Goal: Task Accomplishment & Management: Manage account settings

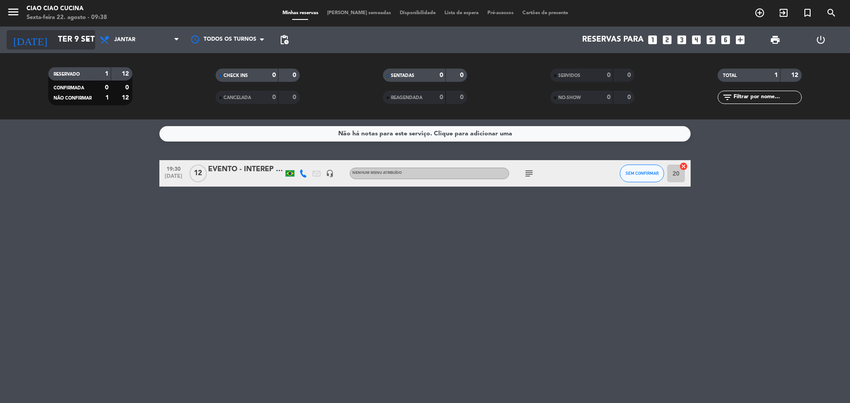
click at [54, 42] on input "Ter 9 set" at bounding box center [105, 40] width 103 height 18
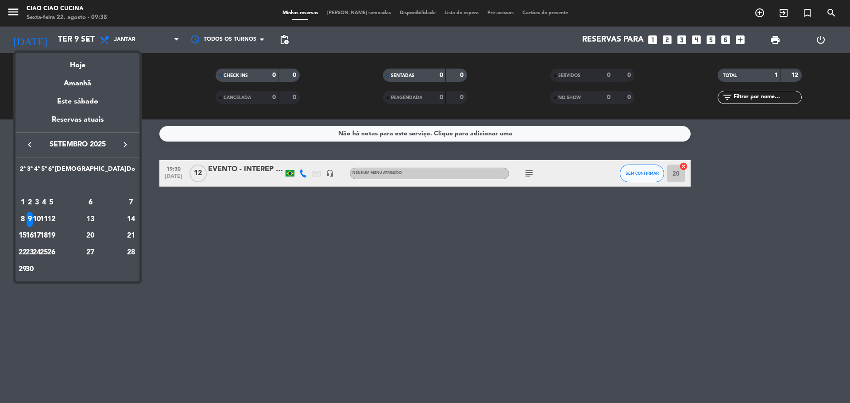
click at [30, 146] on icon "keyboard_arrow_left" at bounding box center [29, 144] width 11 height 11
click at [129, 141] on icon "keyboard_arrow_right" at bounding box center [125, 144] width 11 height 11
click at [55, 230] on td "22" at bounding box center [51, 236] width 7 height 17
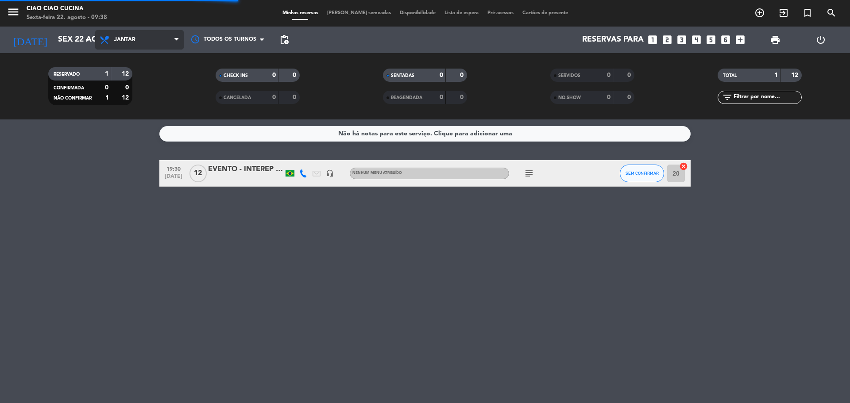
click at [154, 48] on span "Jantar" at bounding box center [139, 39] width 89 height 19
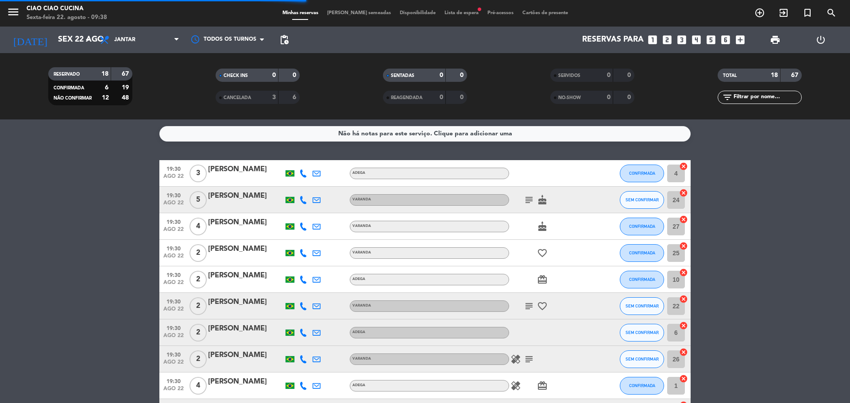
click at [143, 78] on filter-checkbox "RESERVADO 18 67 CONFIRMADA 6 19 NÃO CONFIRMAR 12 48" at bounding box center [90, 86] width 167 height 38
click at [160, 35] on span "Jantar" at bounding box center [139, 39] width 89 height 19
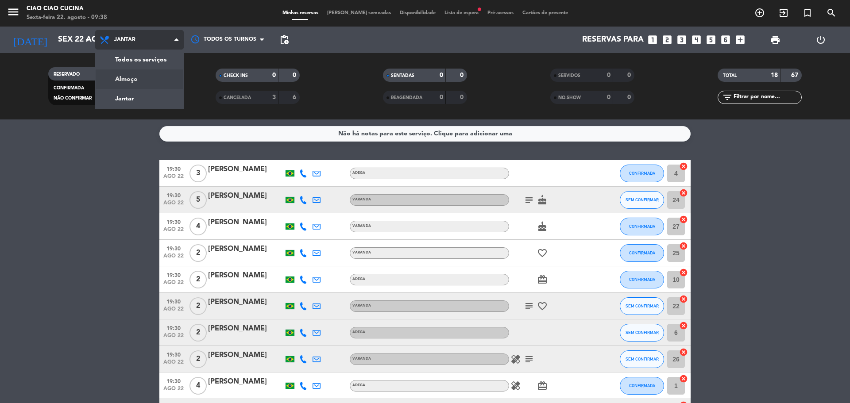
click at [132, 83] on div "menu Ciao Ciao Cucina Sexta-feira 22. agosto - 09:38 Minhas reservas Mesas seme…" at bounding box center [425, 60] width 850 height 120
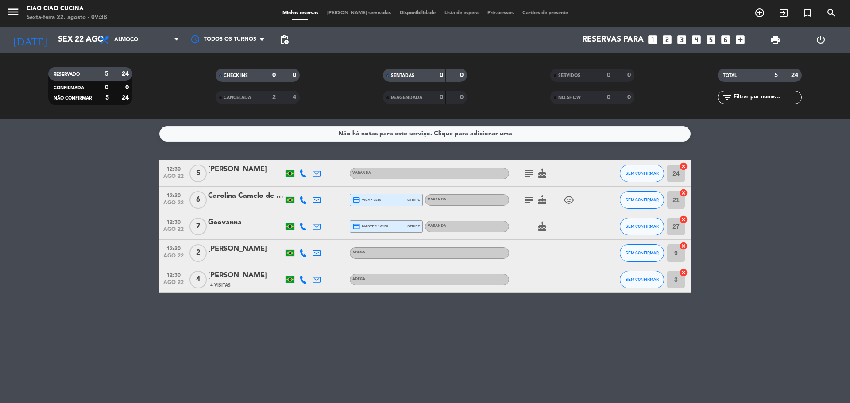
click at [530, 175] on icon "subject" at bounding box center [529, 173] width 11 height 11
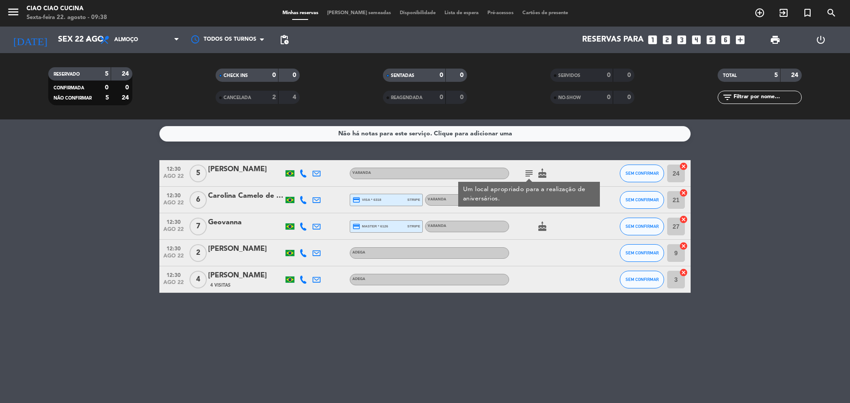
click at [529, 175] on icon "subject" at bounding box center [529, 173] width 11 height 11
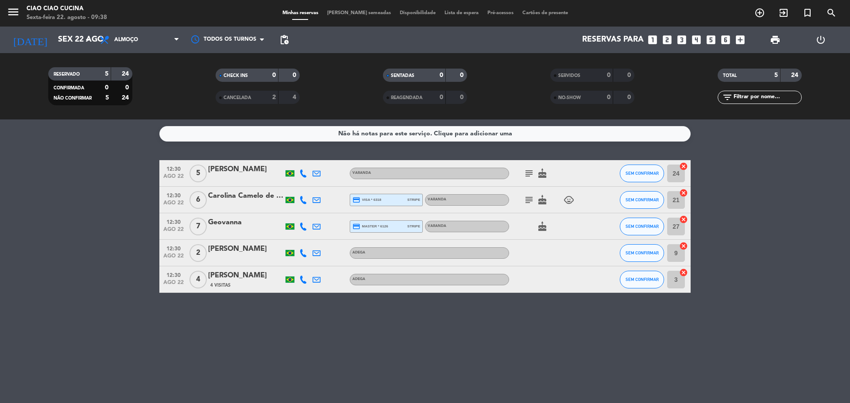
click at [301, 176] on icon at bounding box center [303, 174] width 8 height 8
click at [301, 158] on span "Copiar" at bounding box center [295, 158] width 19 height 9
click at [303, 201] on icon at bounding box center [303, 200] width 8 height 8
click at [301, 187] on span "Copiar" at bounding box center [295, 185] width 19 height 9
click at [301, 227] on icon at bounding box center [303, 227] width 8 height 8
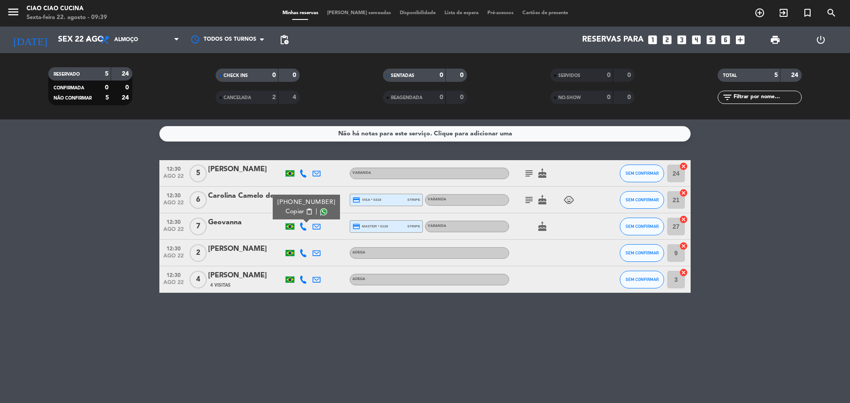
click at [306, 211] on span "content_paste" at bounding box center [309, 212] width 7 height 7
click at [302, 256] on icon at bounding box center [303, 253] width 8 height 8
click at [288, 236] on span "Copiar" at bounding box center [295, 238] width 19 height 9
click at [303, 174] on icon at bounding box center [303, 174] width 8 height 8
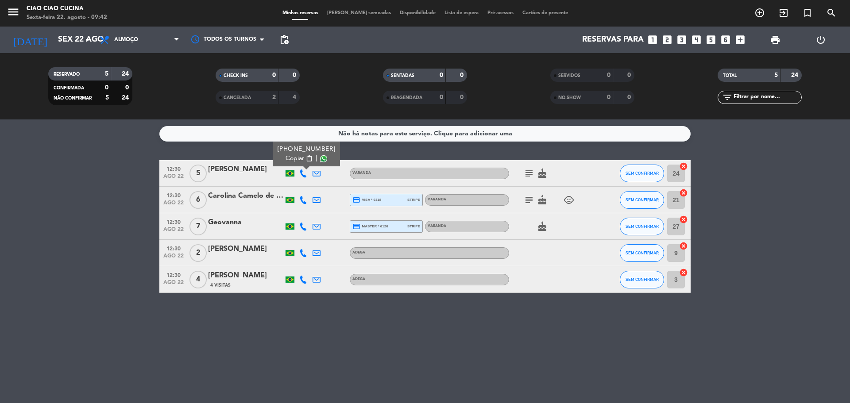
click at [302, 199] on icon at bounding box center [303, 200] width 8 height 8
click at [296, 185] on span "Copiar" at bounding box center [295, 185] width 19 height 9
click at [301, 228] on icon at bounding box center [303, 227] width 8 height 8
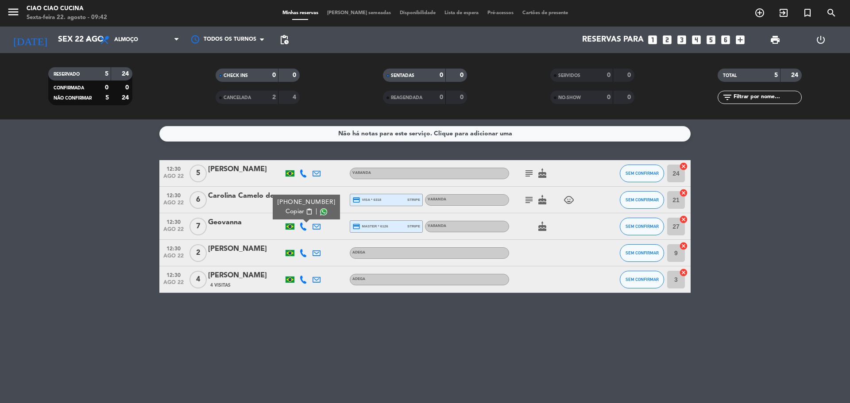
click at [276, 198] on div "[PHONE_NUMBER] Copiar content_paste |" at bounding box center [306, 207] width 67 height 25
click at [265, 199] on div "Carolina Camelo de Brito" at bounding box center [245, 196] width 75 height 12
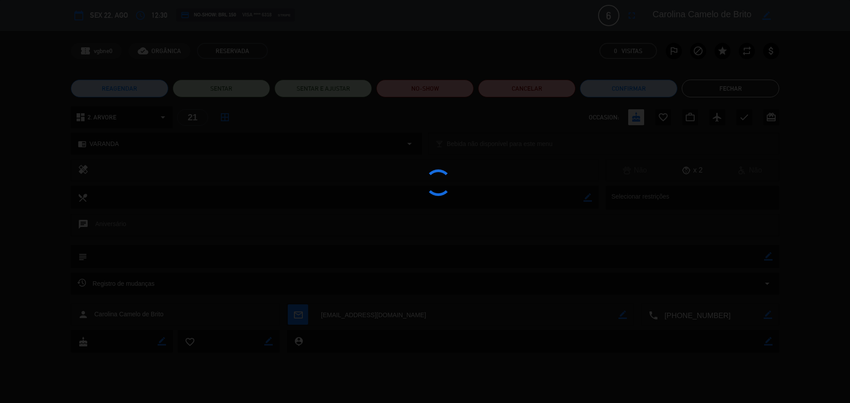
click at [727, 86] on button "Fechar" at bounding box center [730, 89] width 97 height 18
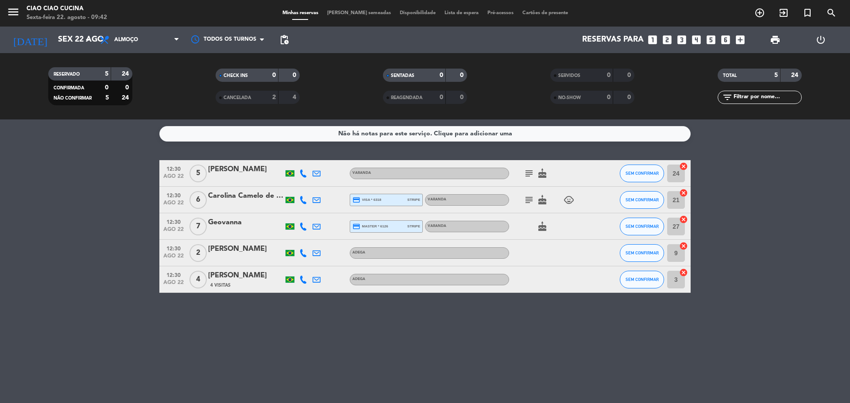
click at [303, 198] on icon at bounding box center [303, 200] width 8 height 8
click at [293, 188] on span "Copiar" at bounding box center [295, 185] width 19 height 9
click at [303, 253] on icon at bounding box center [303, 253] width 8 height 8
click at [299, 238] on span "Copiar" at bounding box center [295, 238] width 19 height 9
click at [300, 275] on div at bounding box center [303, 279] width 13 height 26
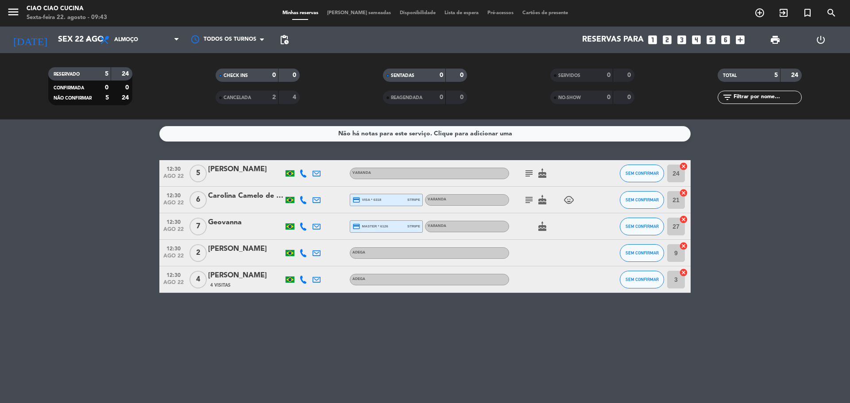
click at [304, 278] on icon at bounding box center [303, 280] width 8 height 8
click at [298, 264] on span "Copiar" at bounding box center [295, 264] width 19 height 9
drag, startPoint x: 236, startPoint y: 191, endPoint x: 237, endPoint y: 195, distance: 4.6
click at [237, 195] on div "Carolina Camelo de Brito" at bounding box center [245, 196] width 75 height 12
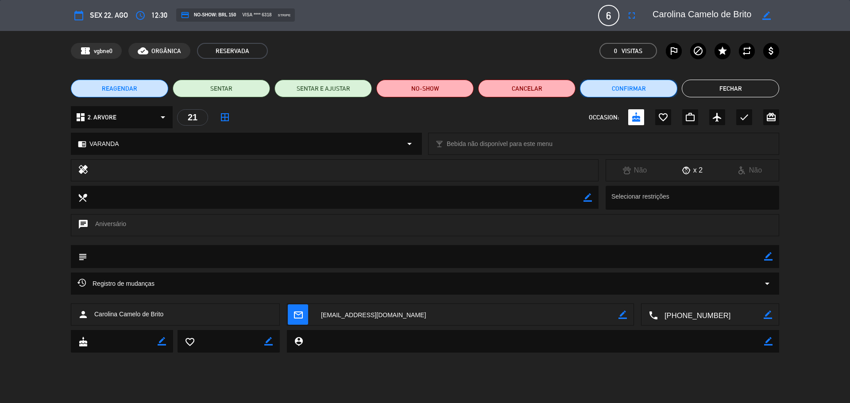
click at [605, 90] on button "Confirmar" at bounding box center [628, 89] width 97 height 18
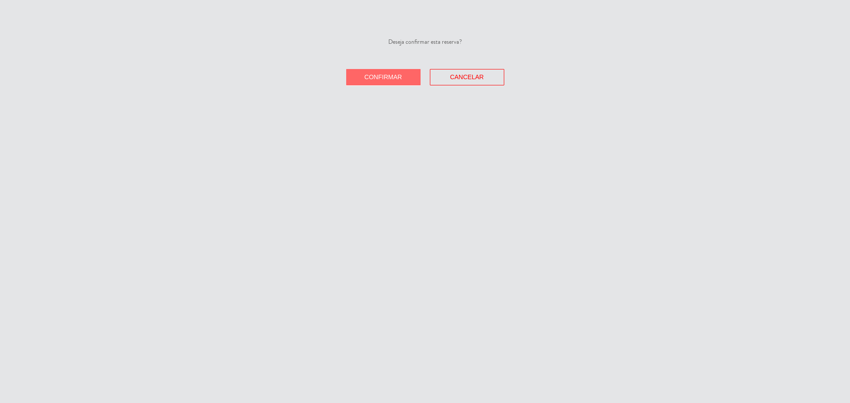
click at [390, 79] on span "Confirmar" at bounding box center [383, 76] width 38 height 7
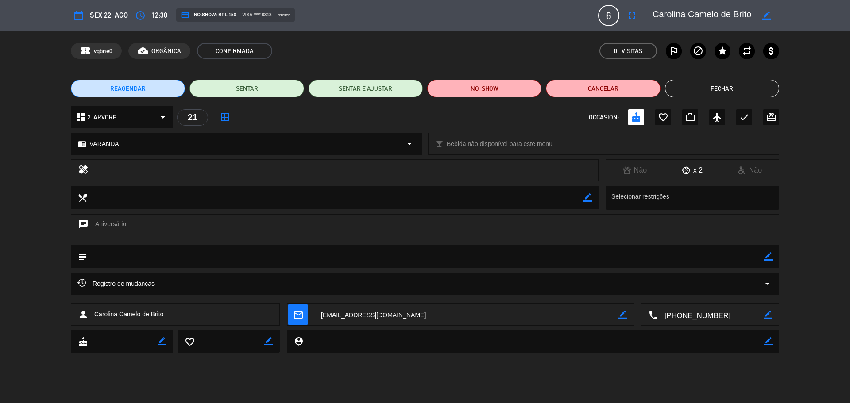
drag, startPoint x: 744, startPoint y: 87, endPoint x: 809, endPoint y: 90, distance: 65.1
click at [744, 87] on button "Fechar" at bounding box center [722, 89] width 114 height 18
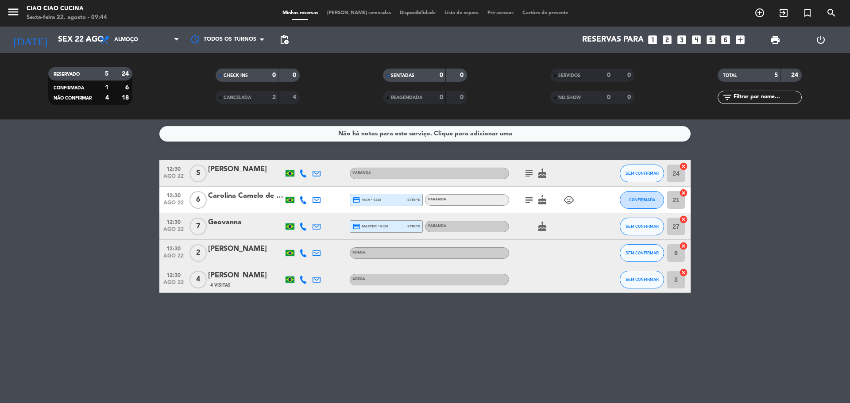
click at [243, 224] on div "Geovanna" at bounding box center [245, 223] width 75 height 12
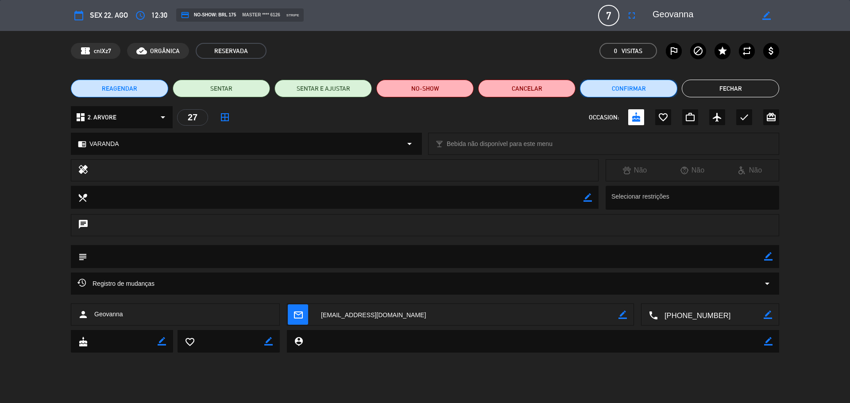
click at [587, 90] on button "Confirmar" at bounding box center [628, 89] width 97 height 18
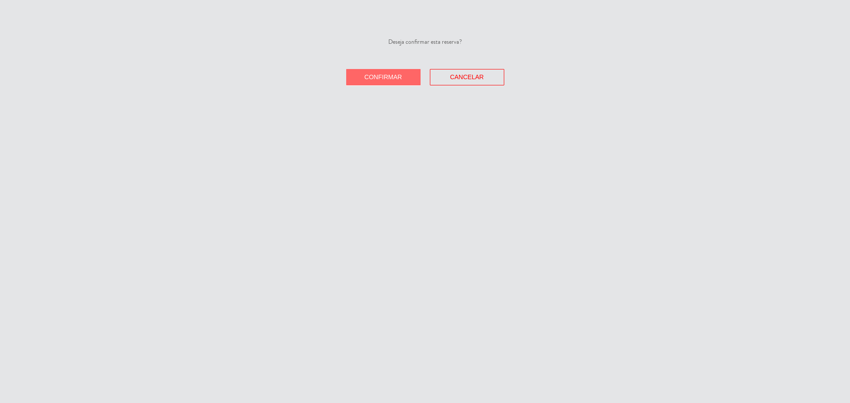
click at [405, 77] on button "Confirmar" at bounding box center [383, 77] width 74 height 16
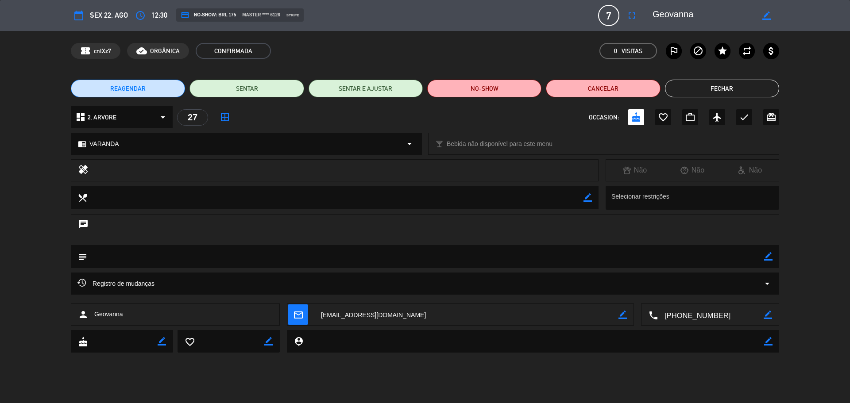
click at [702, 86] on button "Fechar" at bounding box center [722, 89] width 114 height 18
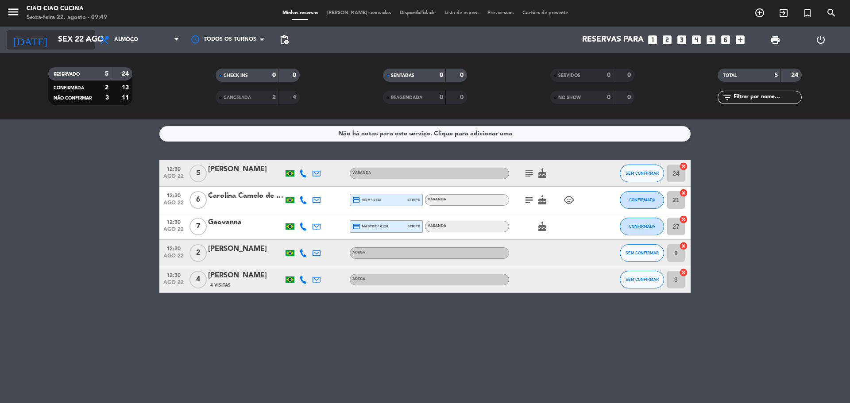
click at [72, 32] on input "Sex 22 ago" at bounding box center [105, 40] width 103 height 18
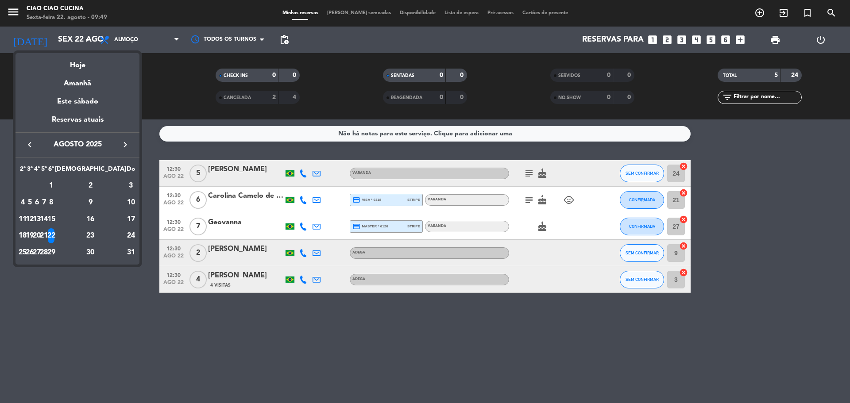
click at [122, 143] on icon "keyboard_arrow_right" at bounding box center [125, 144] width 11 height 11
click at [111, 232] on div "20" at bounding box center [90, 235] width 64 height 15
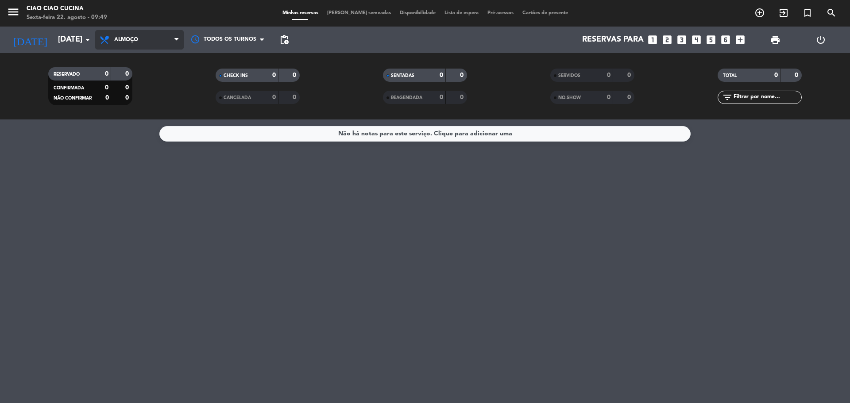
click at [163, 42] on span "Almoço" at bounding box center [139, 39] width 89 height 19
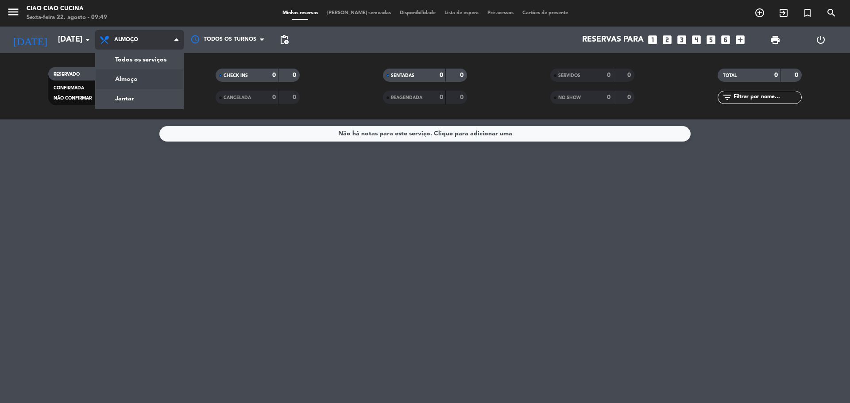
click at [154, 78] on div "menu Ciao Ciao Cucina Sexta-feira 22. agosto - 09:49 Minhas reservas Mesas seme…" at bounding box center [425, 60] width 850 height 120
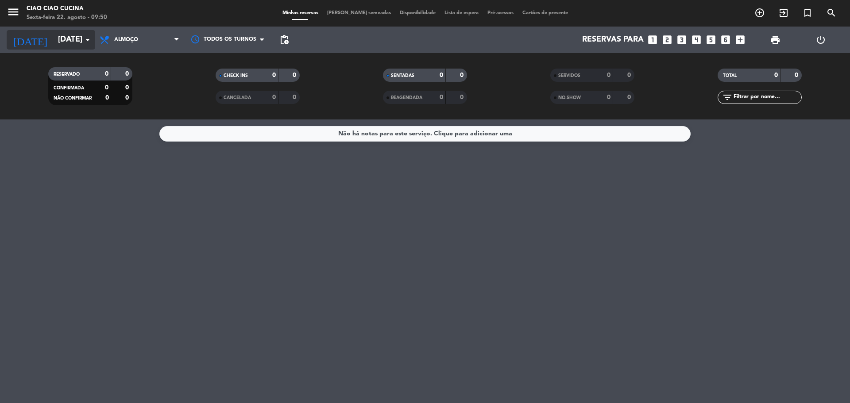
click at [54, 35] on input "[DATE]" at bounding box center [105, 40] width 103 height 18
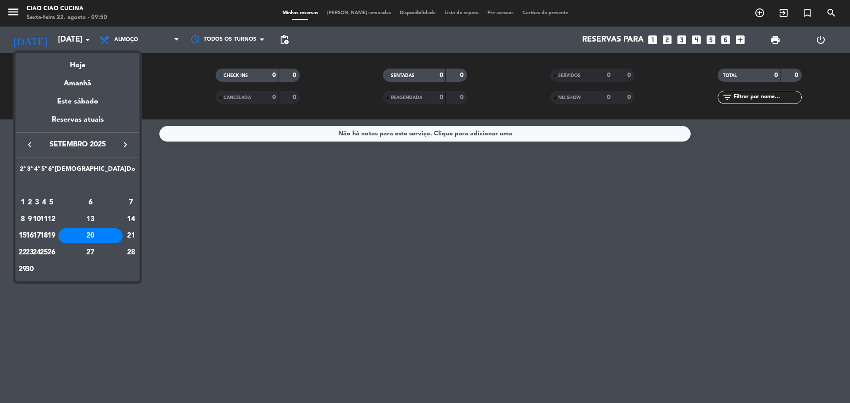
drag, startPoint x: 45, startPoint y: 218, endPoint x: 65, endPoint y: 209, distance: 21.8
click at [33, 218] on div "9" at bounding box center [30, 219] width 7 height 15
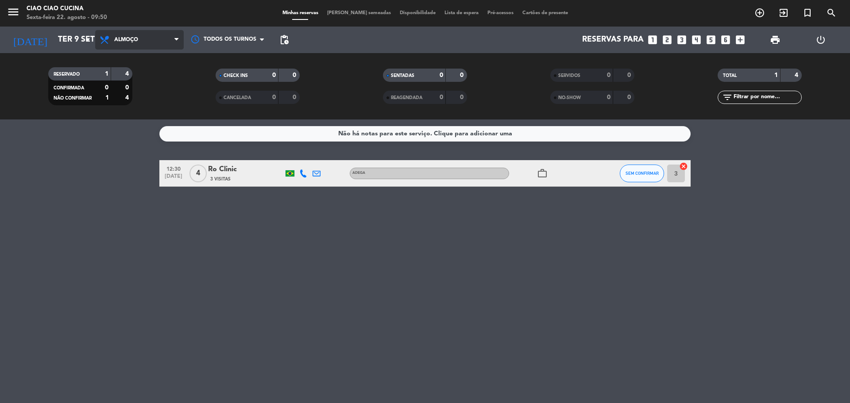
click at [166, 42] on span "Almoço" at bounding box center [139, 39] width 89 height 19
click at [137, 101] on div "menu Ciao Ciao Cucina Sexta-feira 22. agosto - 09:50 Minhas reservas Mesas seme…" at bounding box center [425, 60] width 850 height 120
click at [529, 174] on icon "subject" at bounding box center [529, 173] width 11 height 11
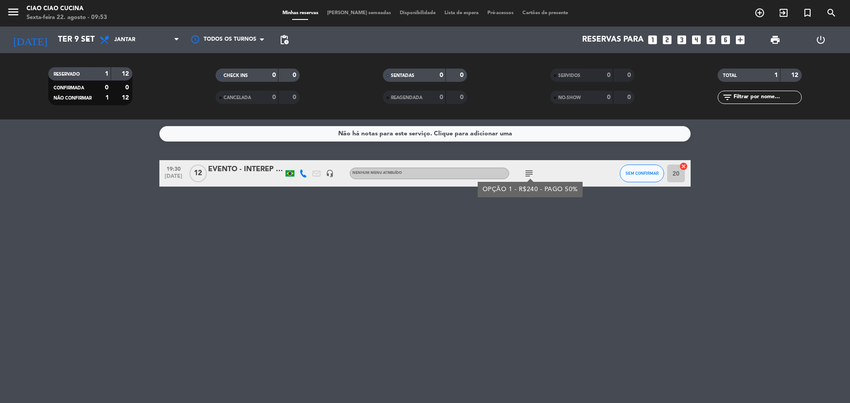
click at [555, 228] on div "Não há notas para este serviço. Clique para adicionar uma 19:30 [DATE] EVENTO -…" at bounding box center [425, 262] width 850 height 284
click at [530, 174] on icon "subject" at bounding box center [529, 173] width 11 height 11
click at [54, 36] on input "Ter 9 set" at bounding box center [105, 40] width 103 height 18
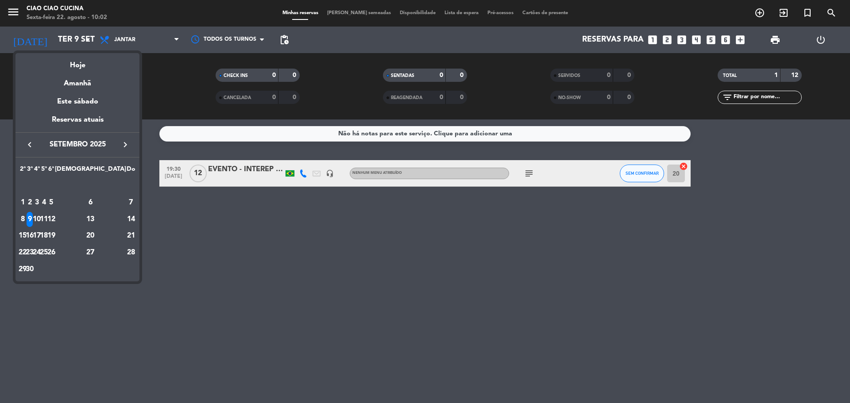
click at [30, 143] on icon "keyboard_arrow_left" at bounding box center [29, 144] width 11 height 11
click at [54, 234] on div "22" at bounding box center [51, 235] width 7 height 15
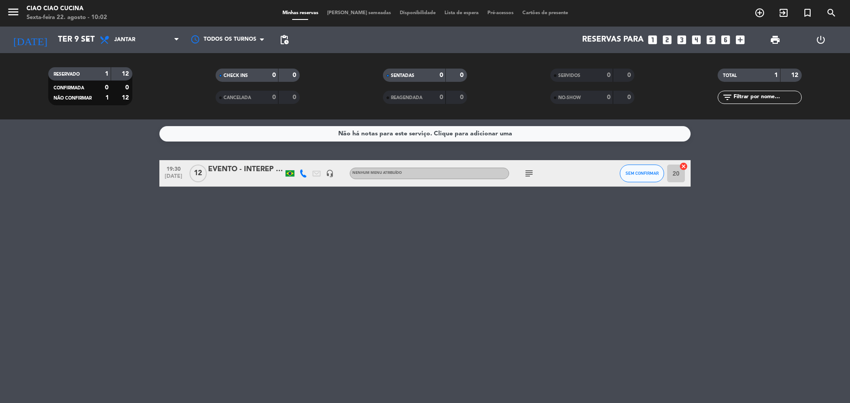
type input "Sex 22 ago"
click at [172, 35] on span "Jantar" at bounding box center [139, 39] width 89 height 19
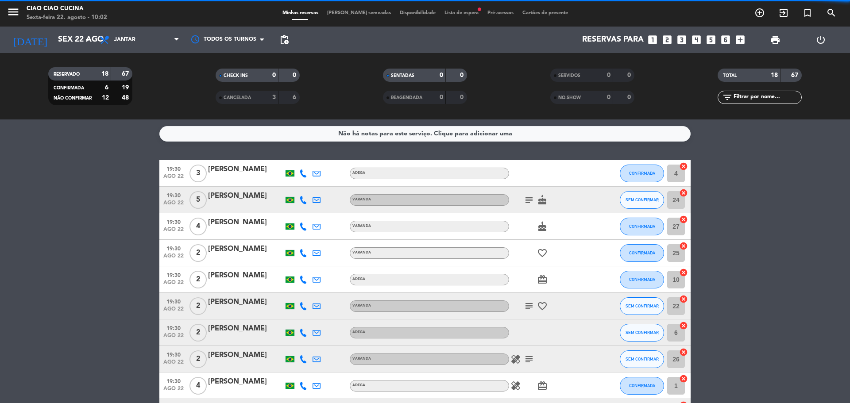
click at [151, 77] on filter-checkbox "RESERVADO 18 67 CONFIRMADA 6 19 NÃO CONFIRMAR 12 48" at bounding box center [90, 86] width 167 height 38
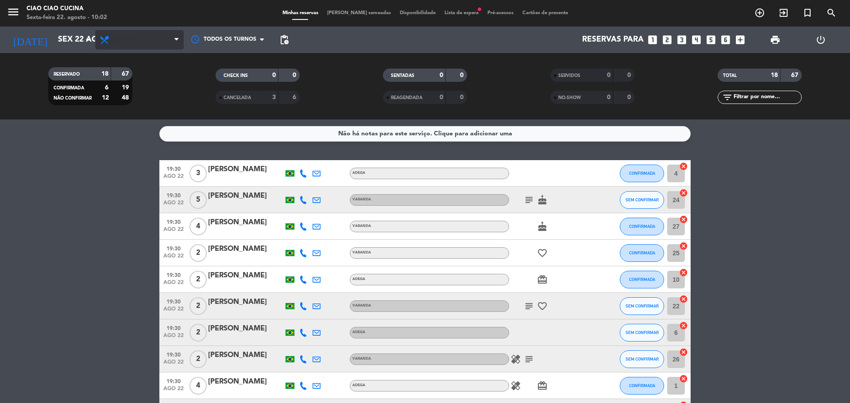
click at [163, 33] on span "Jantar" at bounding box center [139, 39] width 89 height 19
click at [149, 77] on div "menu Ciao Ciao Cucina Sexta-feira 22. agosto - 10:02 Minhas reservas Mesas seme…" at bounding box center [425, 60] width 850 height 120
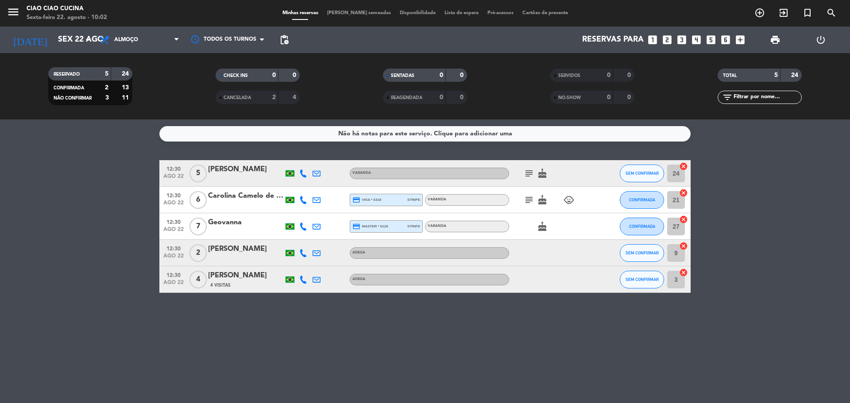
click at [252, 172] on div "[PERSON_NAME]" at bounding box center [245, 170] width 75 height 12
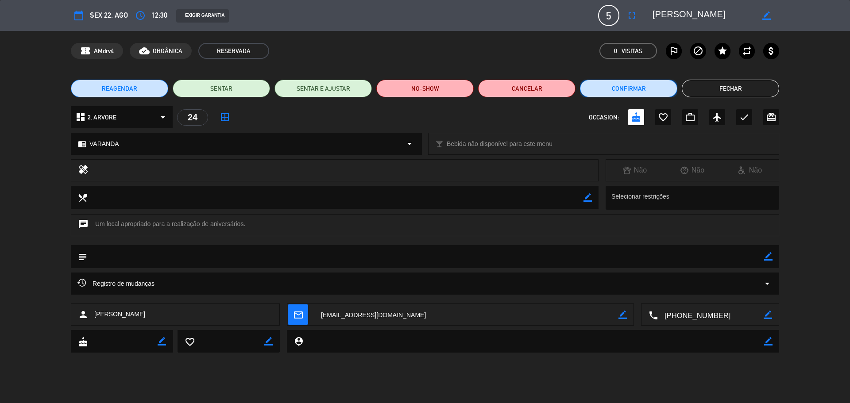
click at [614, 89] on button "Confirmar" at bounding box center [628, 89] width 97 height 18
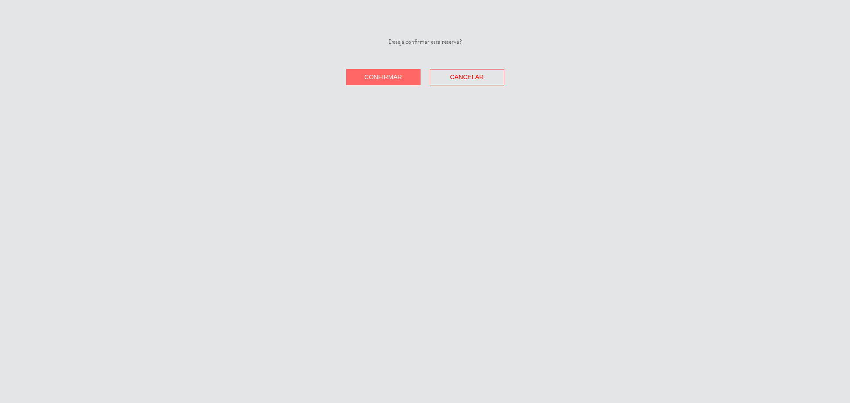
click at [396, 75] on span "Confirmar" at bounding box center [383, 76] width 38 height 7
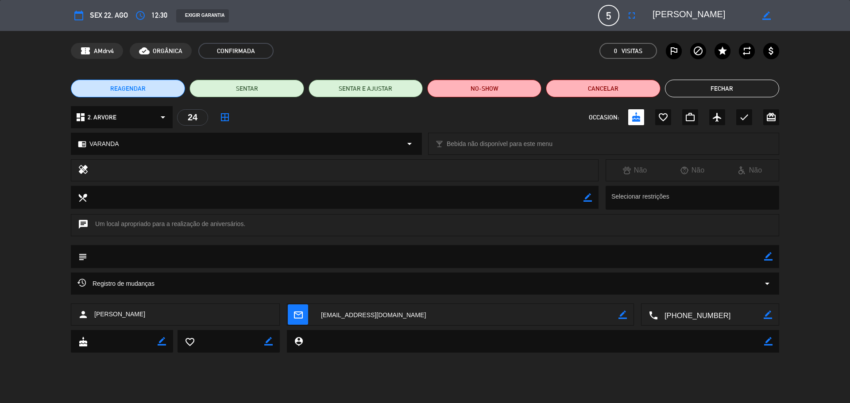
click at [715, 83] on button "Fechar" at bounding box center [722, 89] width 114 height 18
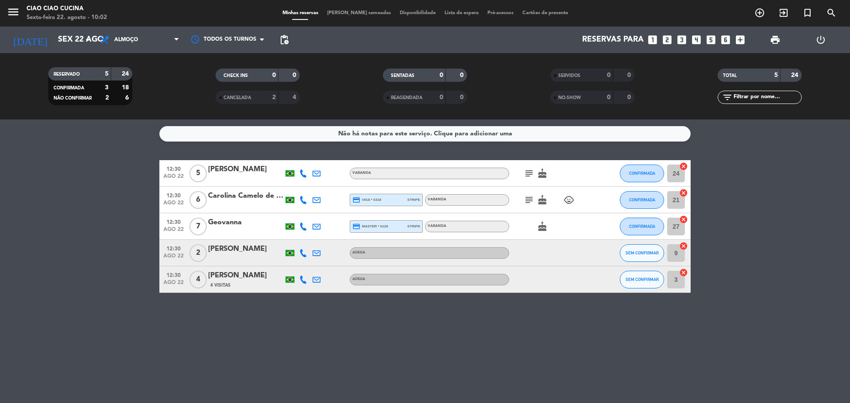
click at [211, 253] on div "[PERSON_NAME]" at bounding box center [245, 249] width 75 height 12
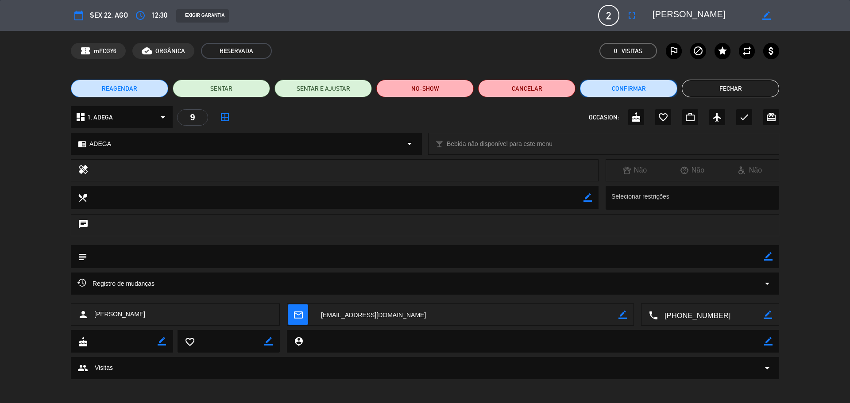
click at [619, 88] on button "Confirmar" at bounding box center [628, 89] width 97 height 18
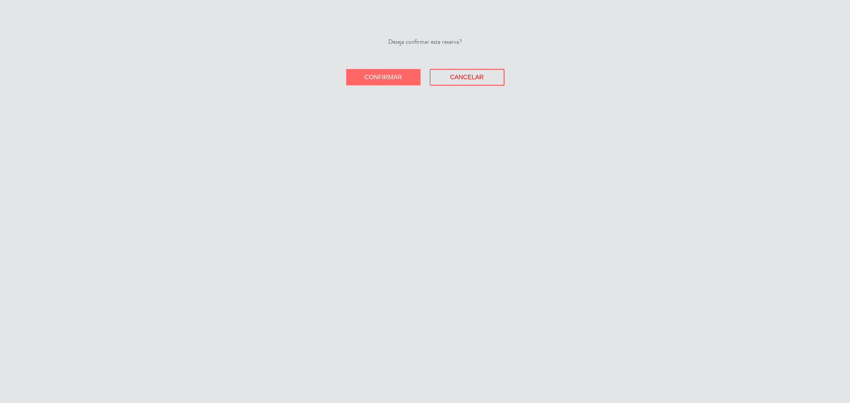
click at [395, 78] on span "Confirmar" at bounding box center [383, 76] width 38 height 7
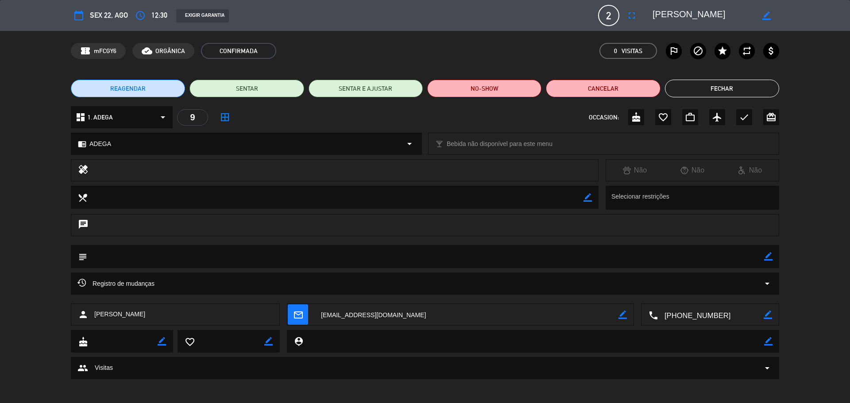
click at [706, 78] on div "REAGENDAR SENTAR SENTAR E AJUSTAR NO-SHOW Cancelar Fechar" at bounding box center [425, 88] width 850 height 35
click at [720, 89] on button "Fechar" at bounding box center [722, 89] width 114 height 18
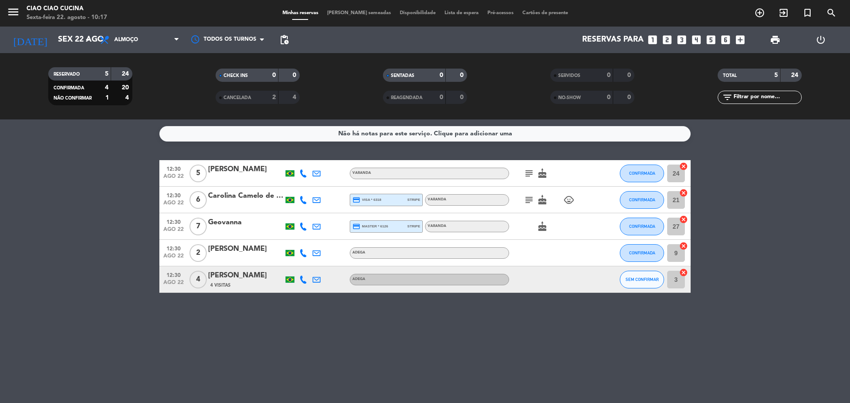
click at [16, 12] on icon "menu" at bounding box center [13, 11] width 13 height 13
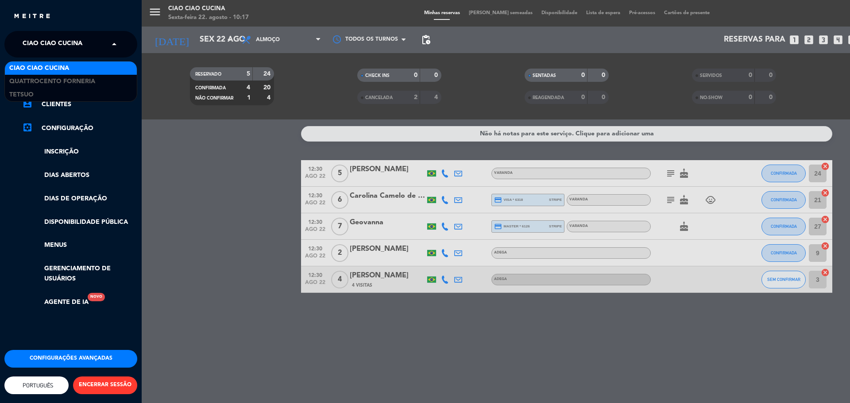
click at [31, 40] on span "Ciao Ciao Cucina" at bounding box center [53, 44] width 60 height 19
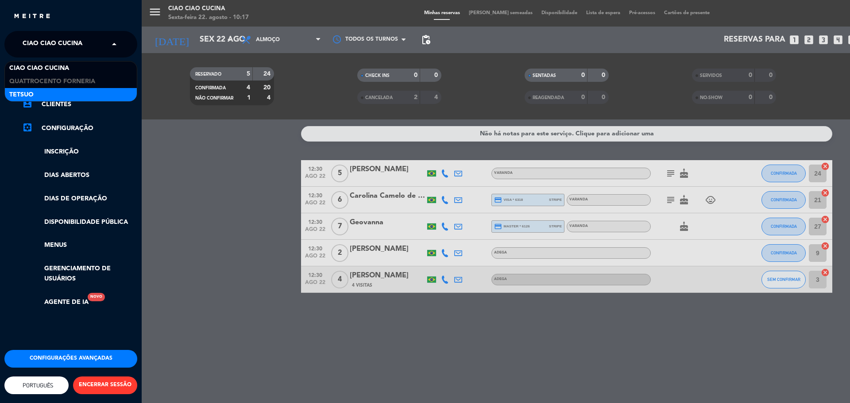
click at [48, 90] on div "Tetsuo" at bounding box center [71, 94] width 132 height 13
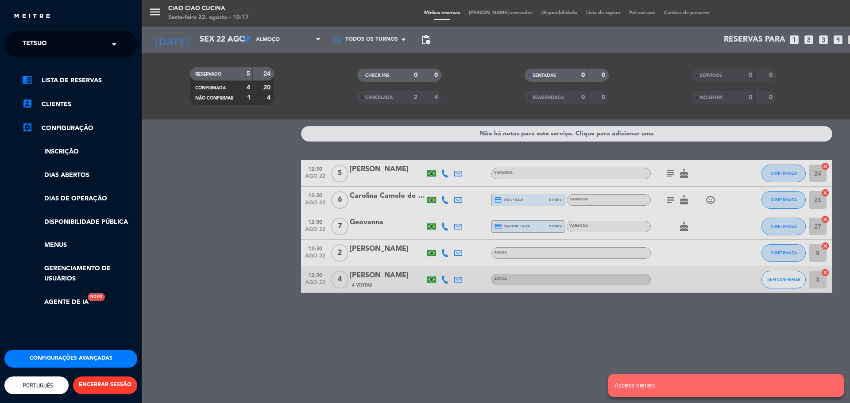
click at [245, 128] on div "menu Ciao Ciao Cucina Sexta-feira 22. agosto - 10:17 Minhas reservas Mesas seme…" at bounding box center [567, 201] width 850 height 403
